Goal: Complete application form: Complete application form

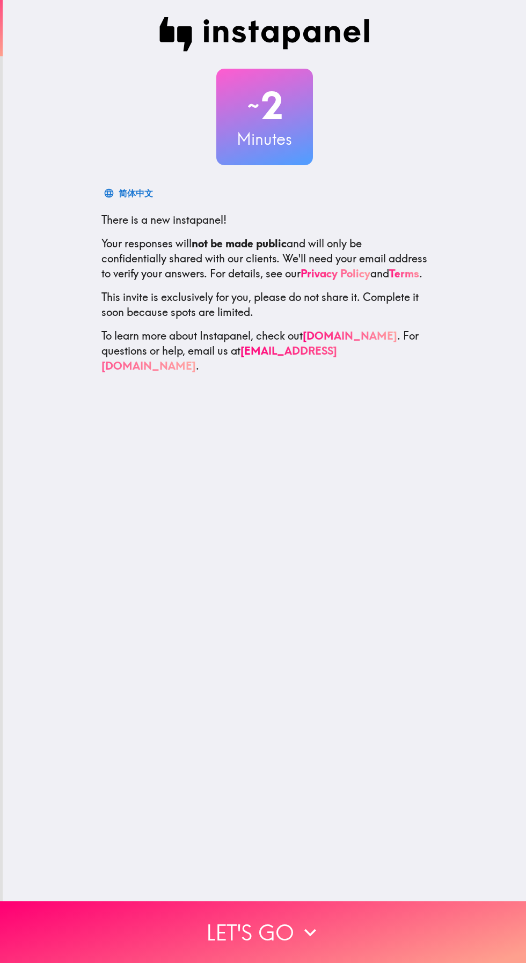
click at [340, 924] on button "Let's go" at bounding box center [263, 932] width 526 height 62
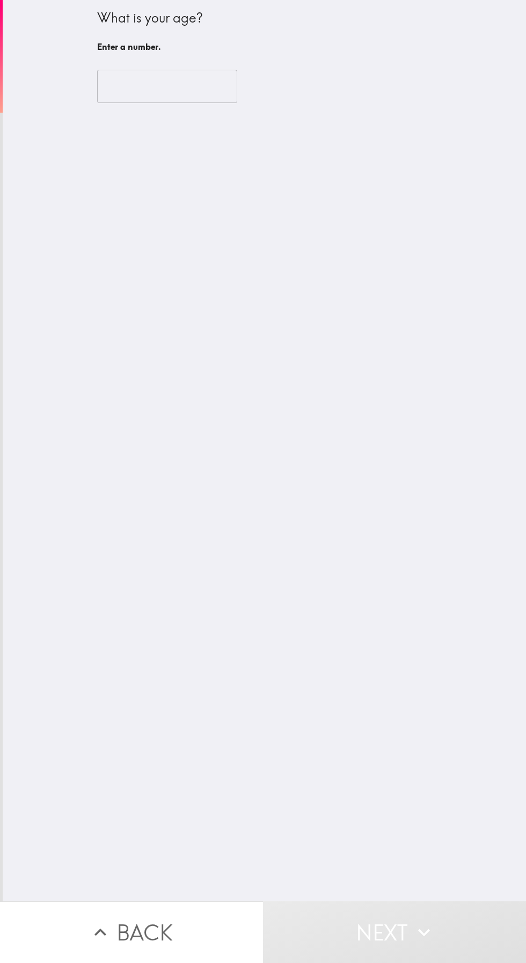
click at [137, 91] on input "number" at bounding box center [167, 86] width 140 height 33
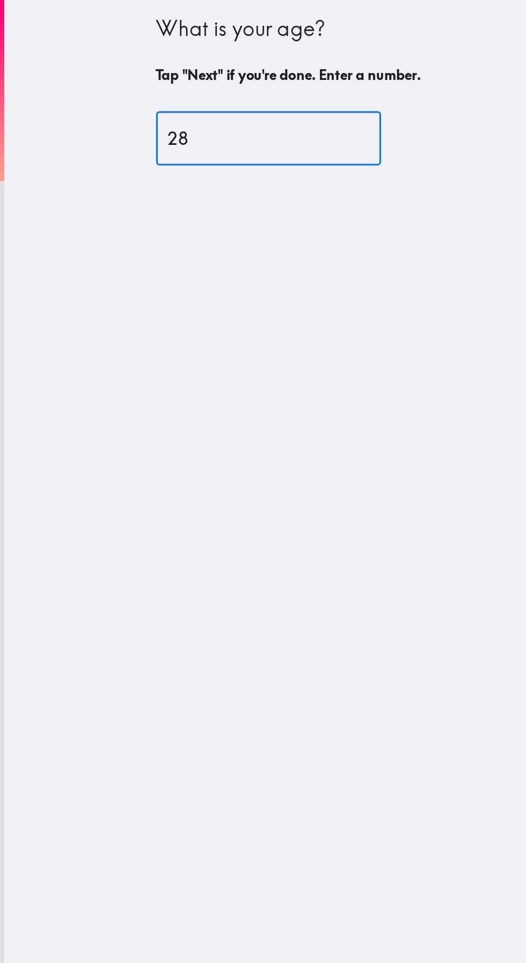
type input "28"
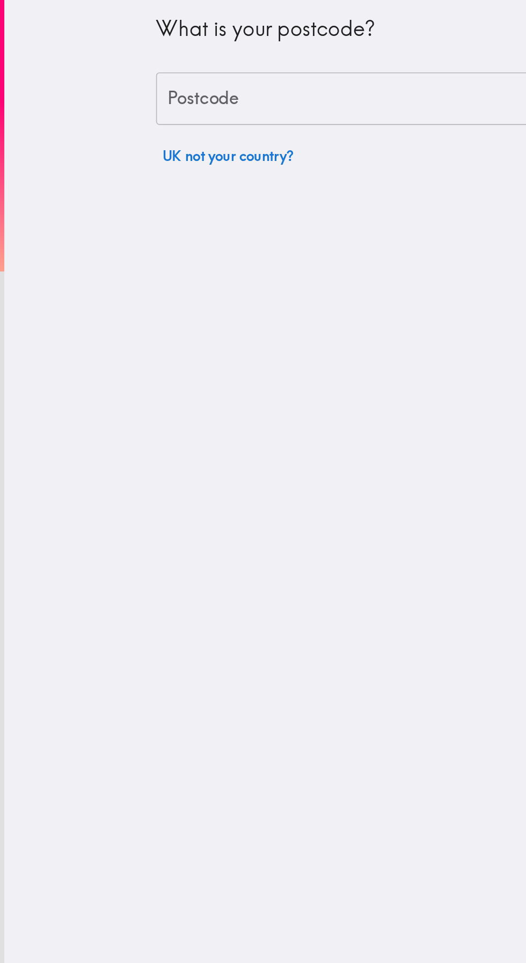
click at [117, 62] on div "Postcode Postcode" at bounding box center [264, 61] width 335 height 33
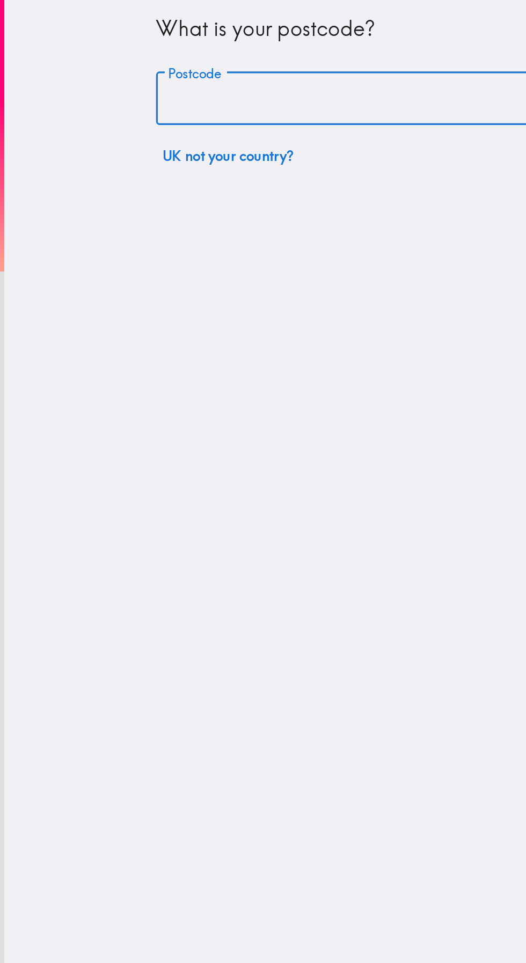
type input "YO42 2GD"
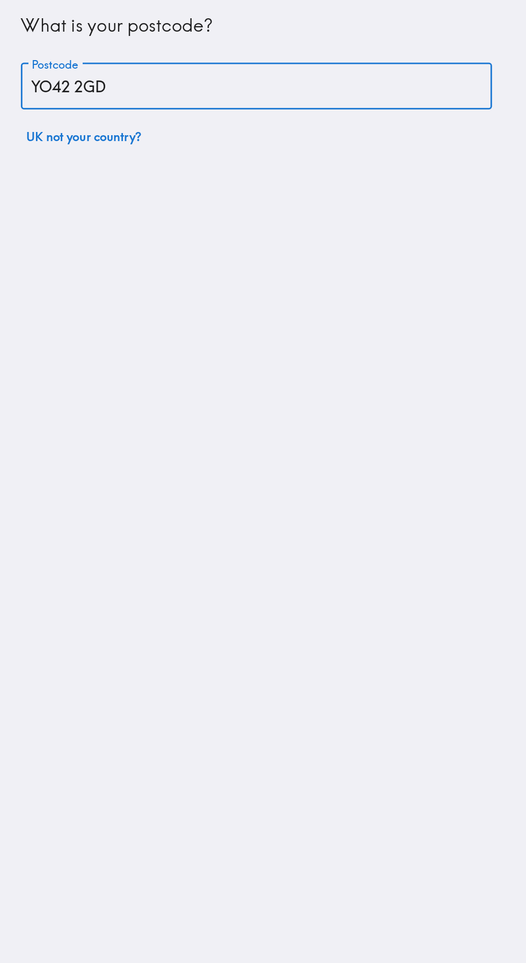
click at [334, 65] on input "YO42 2GD" at bounding box center [264, 61] width 335 height 33
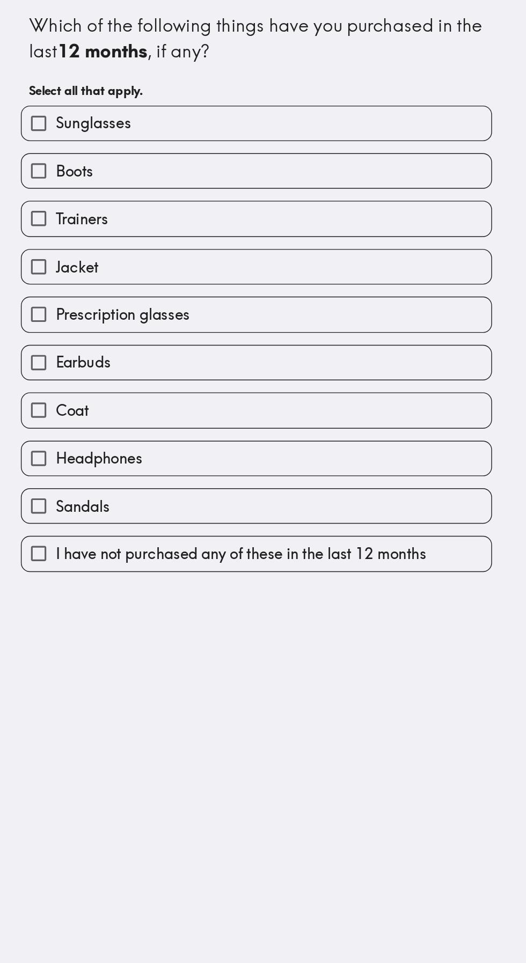
click at [110, 291] on input "Coat" at bounding box center [110, 291] width 24 height 24
checkbox input "true"
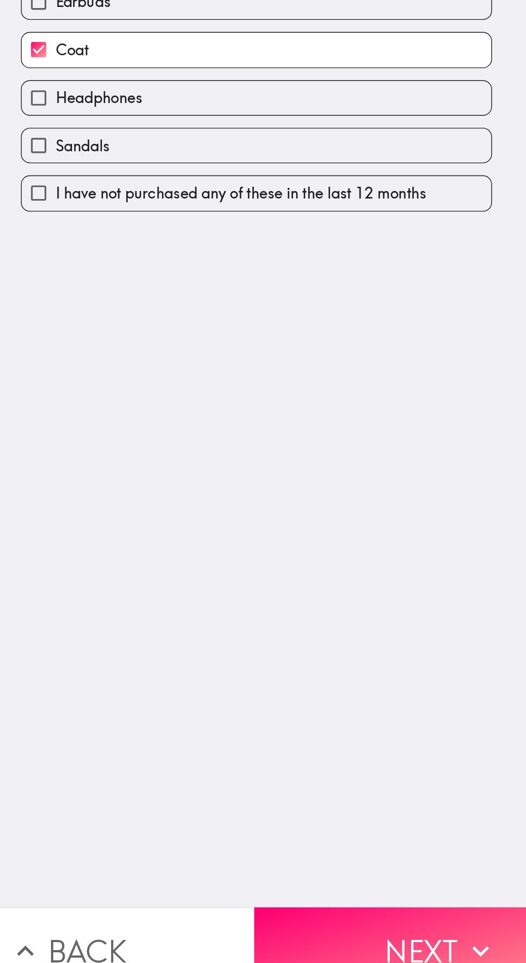
click at [382, 918] on button "Next" at bounding box center [394, 932] width 263 height 62
